Goal: Task Accomplishment & Management: Complete application form

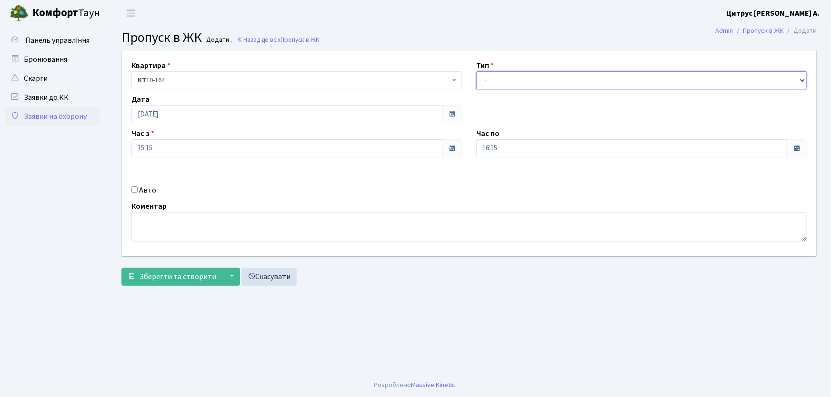
click at [496, 83] on select "- Доставка Таксі Гості Сервіс" at bounding box center [641, 80] width 330 height 18
select select "1"
click at [476, 71] on select "- Доставка Таксі Гості Сервіс" at bounding box center [641, 80] width 330 height 18
drag, startPoint x: 514, startPoint y: 146, endPoint x: 445, endPoint y: 149, distance: 69.1
click at [444, 149] on div "Квартира <b>КТ</b>&nbsp;&nbsp;&nbsp;&nbsp;10-164 КТ 10-164 Тип - Доставка Таксі…" at bounding box center [469, 153] width 708 height 206
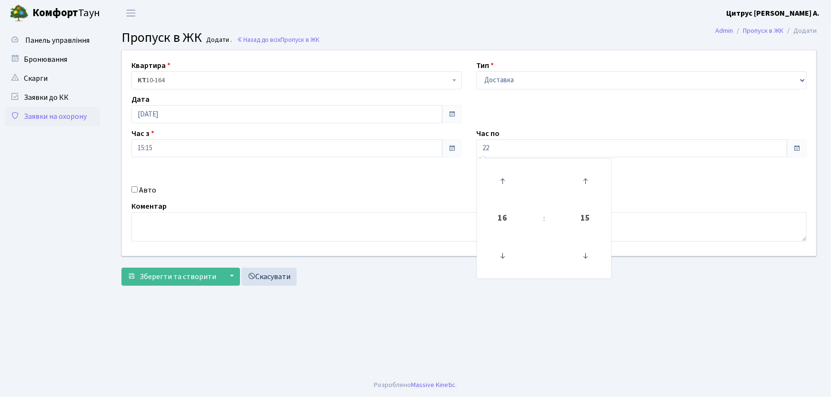
type input "22:00"
click at [137, 189] on input "Авто" at bounding box center [134, 190] width 6 height 6
checkbox input "true"
type input "ка4240іе"
click at [121, 268] on button "Зберегти та створити" at bounding box center [171, 277] width 101 height 18
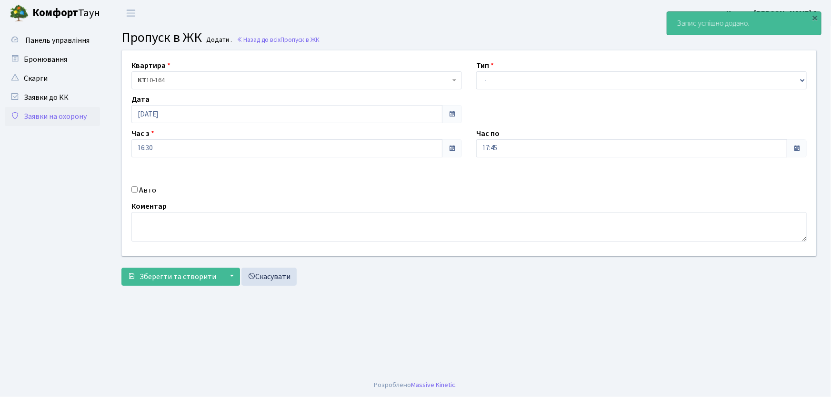
click at [76, 120] on link "Заявки на охорону" at bounding box center [52, 116] width 95 height 19
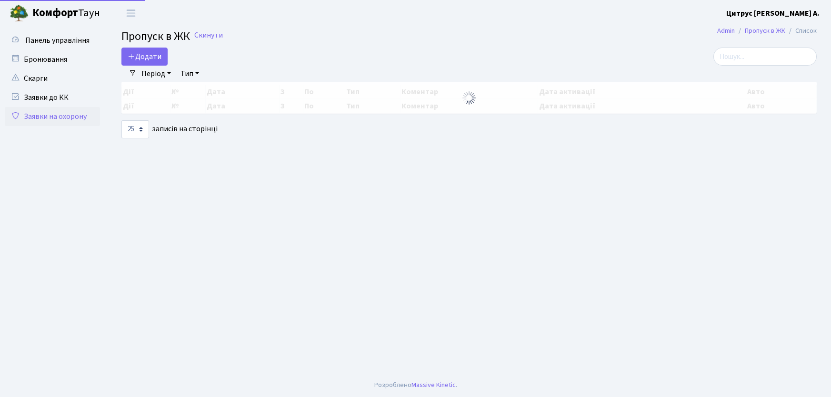
select select "25"
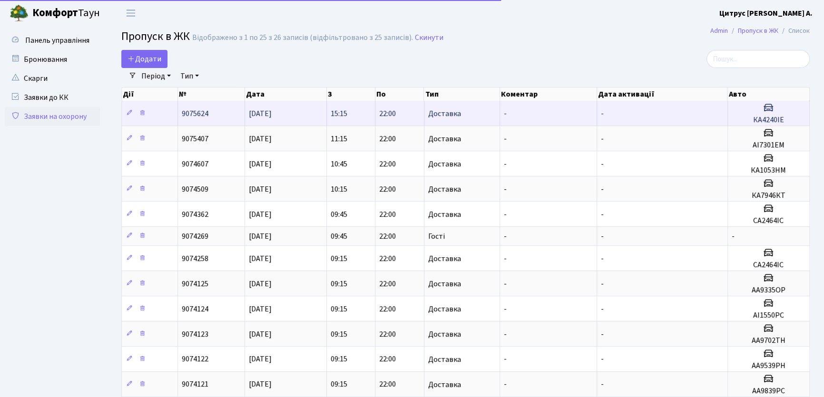
click at [479, 115] on td "Доставка" at bounding box center [463, 113] width 76 height 25
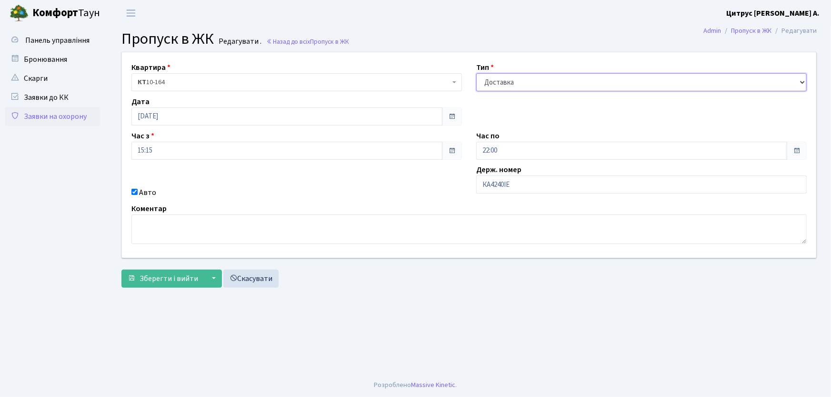
click at [512, 89] on select "- Доставка Таксі Гості Сервіс" at bounding box center [641, 82] width 330 height 18
select select "3"
click at [476, 73] on select "- Доставка Таксі Гості Сервіс" at bounding box center [641, 82] width 330 height 18
click at [177, 282] on span "Зберегти і вийти" at bounding box center [168, 279] width 59 height 10
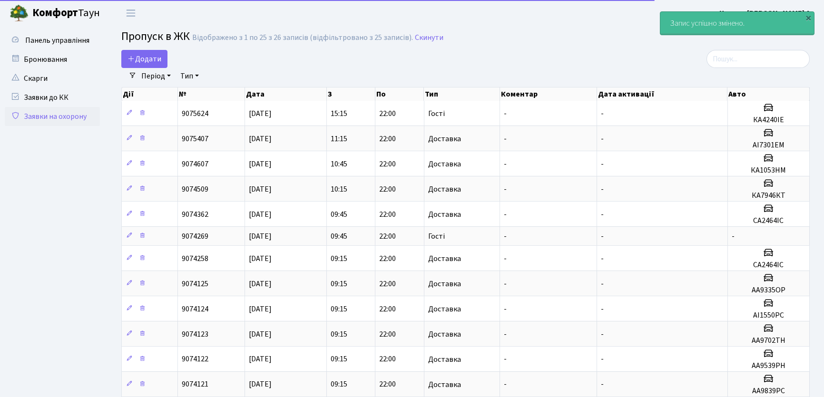
select select "25"
